Goal: Information Seeking & Learning: Learn about a topic

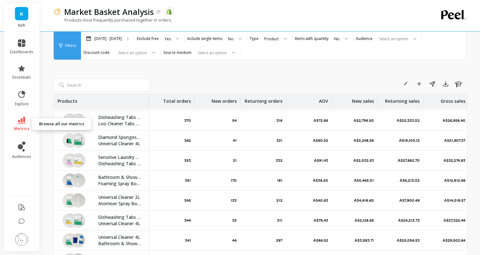
click at [21, 123] on icon at bounding box center [22, 120] width 8 height 7
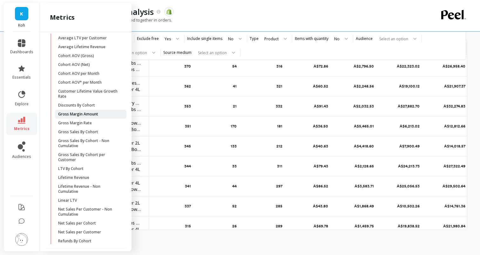
scroll to position [147, 0]
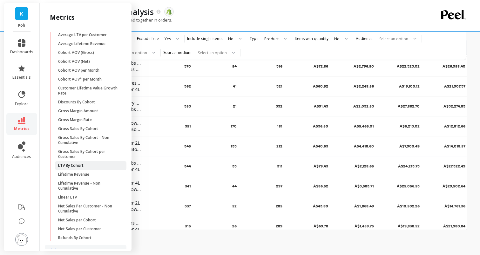
click at [78, 166] on p "LTV By Cohort" at bounding box center [70, 165] width 25 height 5
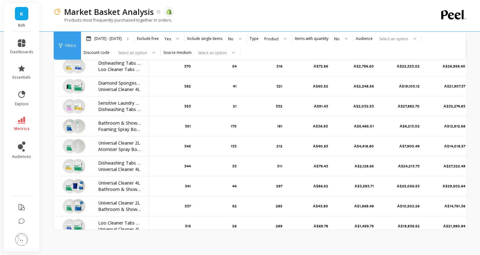
scroll to position [0, 0]
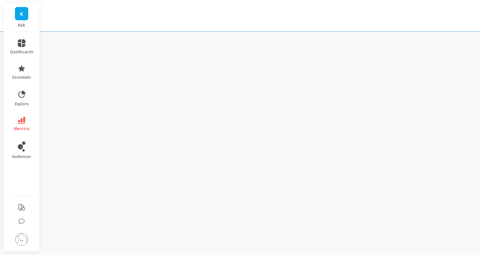
click at [274, 119] on div "K Koh dashboards essentials explore metrics audiences" at bounding box center [240, 127] width 480 height 255
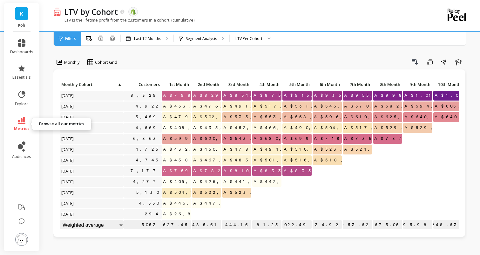
click at [20, 121] on icon at bounding box center [22, 120] width 8 height 7
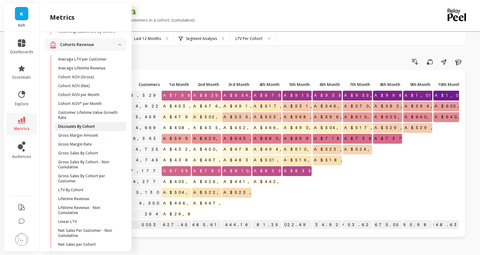
scroll to position [122, 0]
click at [88, 59] on p "Average LTV per Customer" at bounding box center [82, 60] width 49 height 5
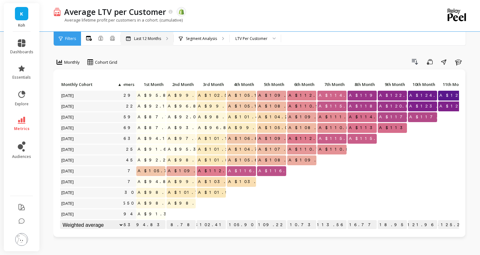
click at [152, 38] on p "Last 12 Months" at bounding box center [147, 38] width 27 height 5
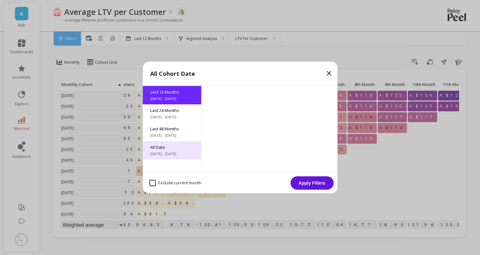
click at [163, 146] on span "All Data" at bounding box center [171, 148] width 43 height 6
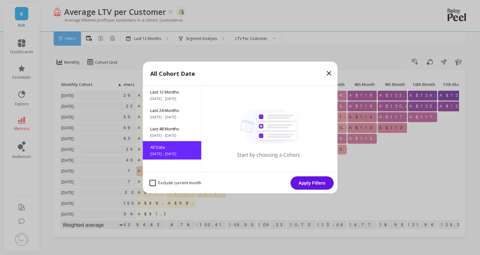
click at [312, 184] on button "Apply Filters" at bounding box center [311, 183] width 43 height 13
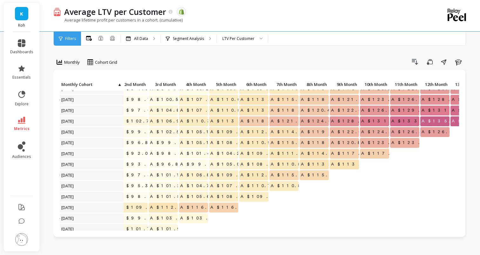
scroll to position [353, 75]
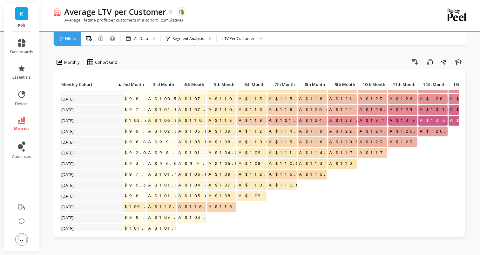
click at [436, 121] on span "A$135.59" at bounding box center [440, 121] width 44 height 10
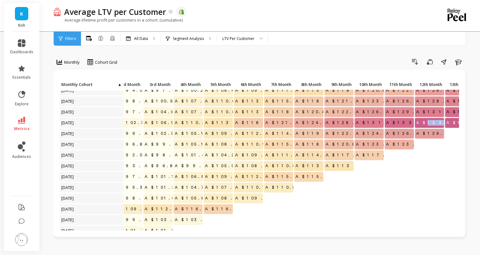
copy span "135.59"
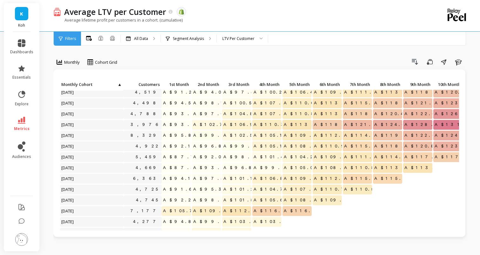
scroll to position [349, 0]
click at [29, 124] on link "metrics" at bounding box center [21, 124] width 23 height 15
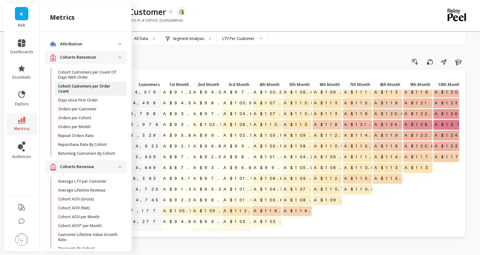
scroll to position [0, 0]
click at [84, 153] on p "Returning Customers By Cohort" at bounding box center [86, 153] width 57 height 5
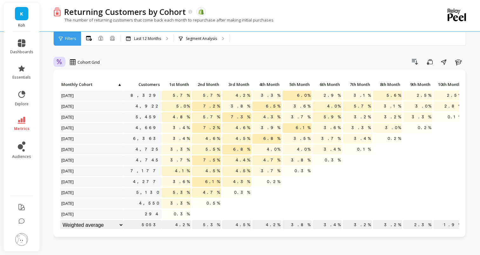
click at [60, 64] on icon at bounding box center [60, 62] width 6 height 6
click at [281, 211] on span at bounding box center [279, 212] width 3 height 4
